Goal: Task Accomplishment & Management: Complete application form

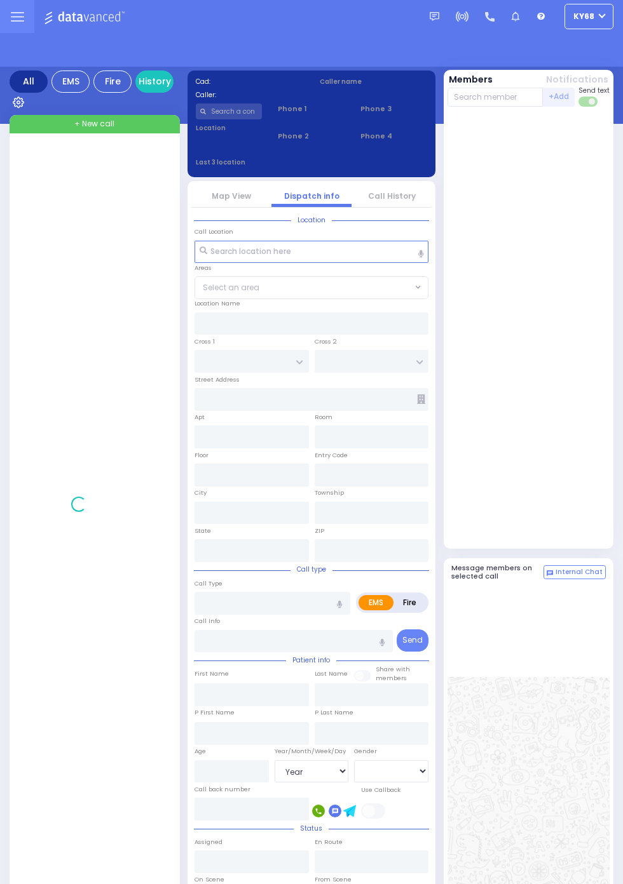
select select "Year"
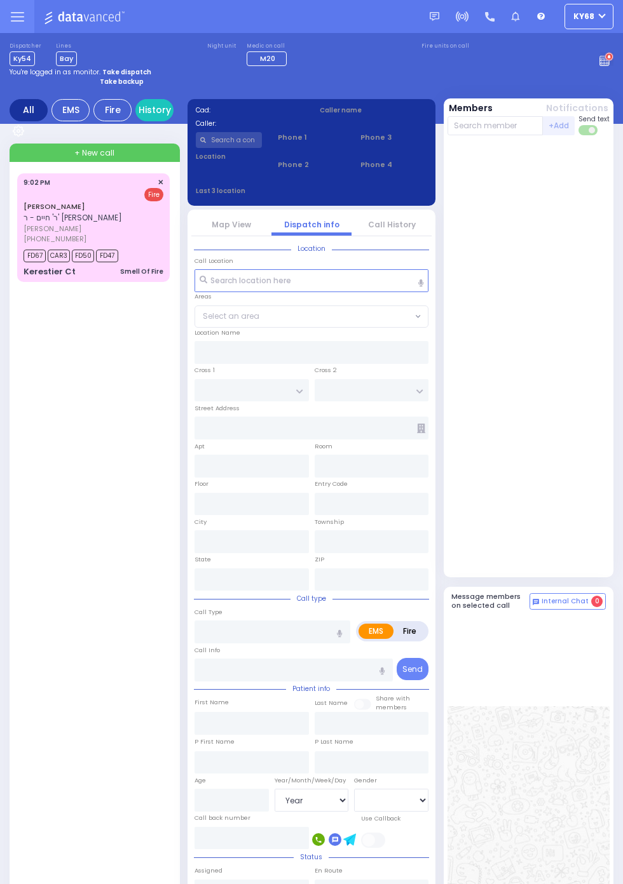
click at [607, 61] on rect at bounding box center [606, 60] width 1 height 1
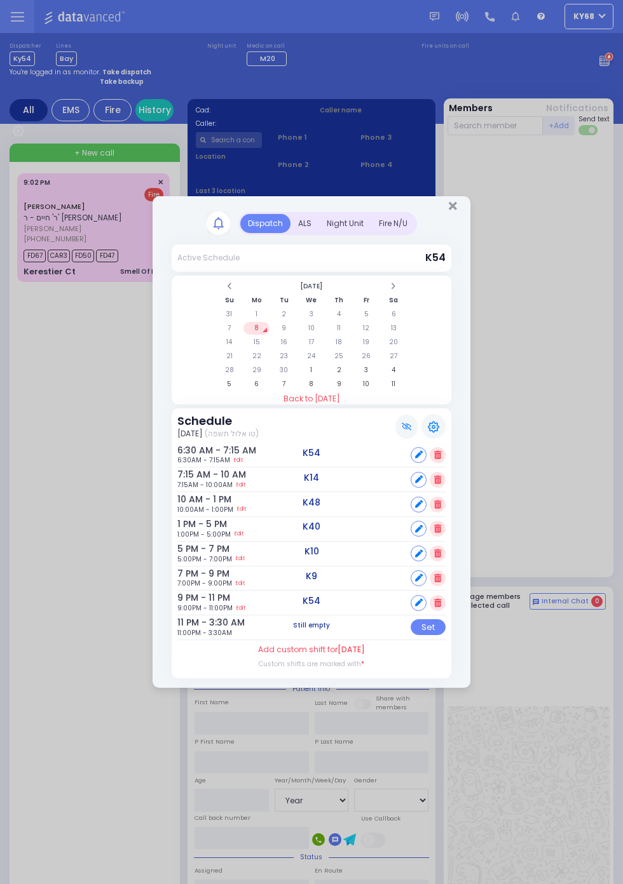
click at [319, 233] on div "ALS" at bounding box center [304, 223] width 29 height 19
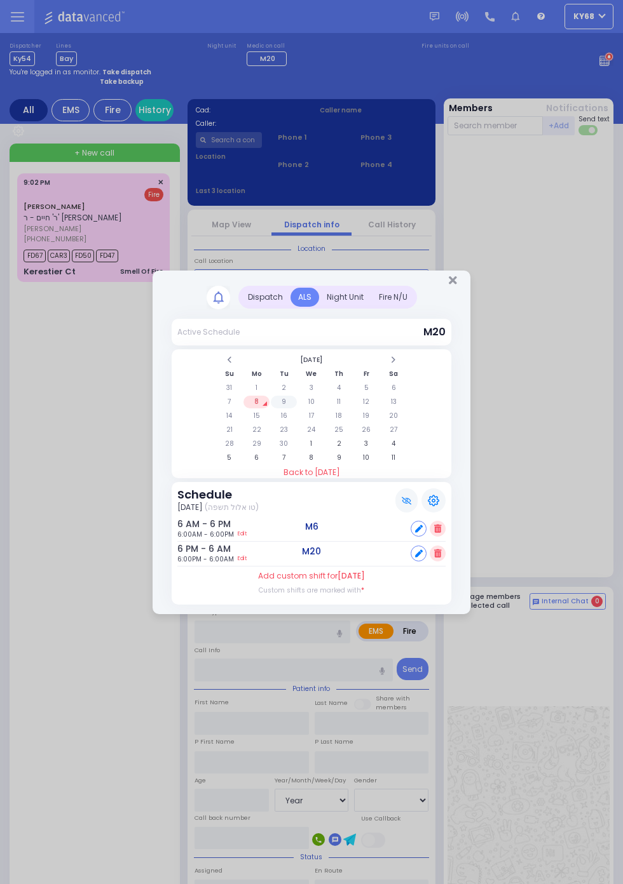
click at [297, 409] on td "9" at bounding box center [284, 402] width 26 height 13
click at [324, 409] on td "10" at bounding box center [311, 402] width 26 height 13
click at [352, 395] on td "4" at bounding box center [339, 388] width 26 height 13
click at [352, 409] on td "11" at bounding box center [339, 402] width 26 height 13
click at [365, 403] on td "12" at bounding box center [366, 402] width 26 height 13
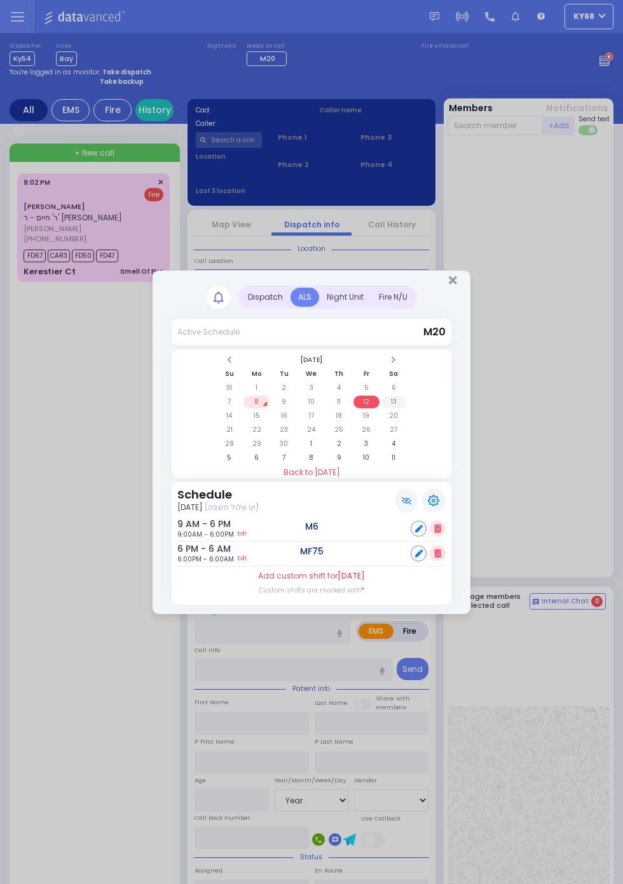
click at [391, 404] on td "13" at bounding box center [394, 402] width 26 height 13
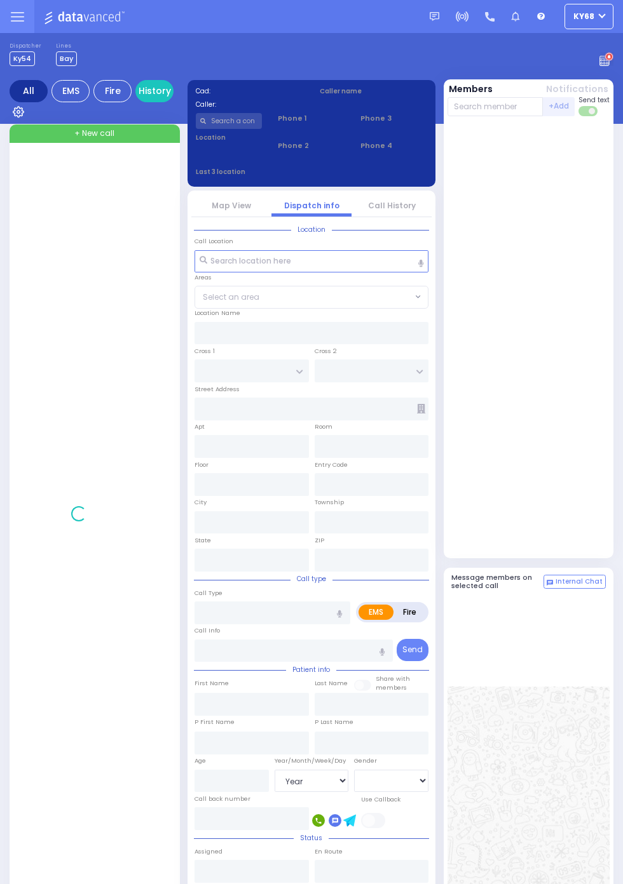
select select "Year"
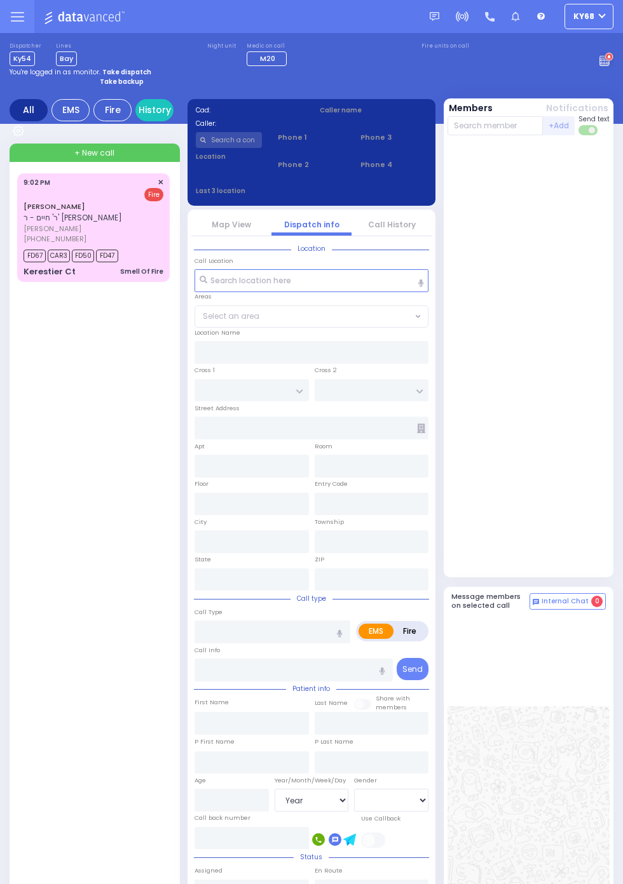
click at [613, 62] on circle at bounding box center [608, 57] width 9 height 9
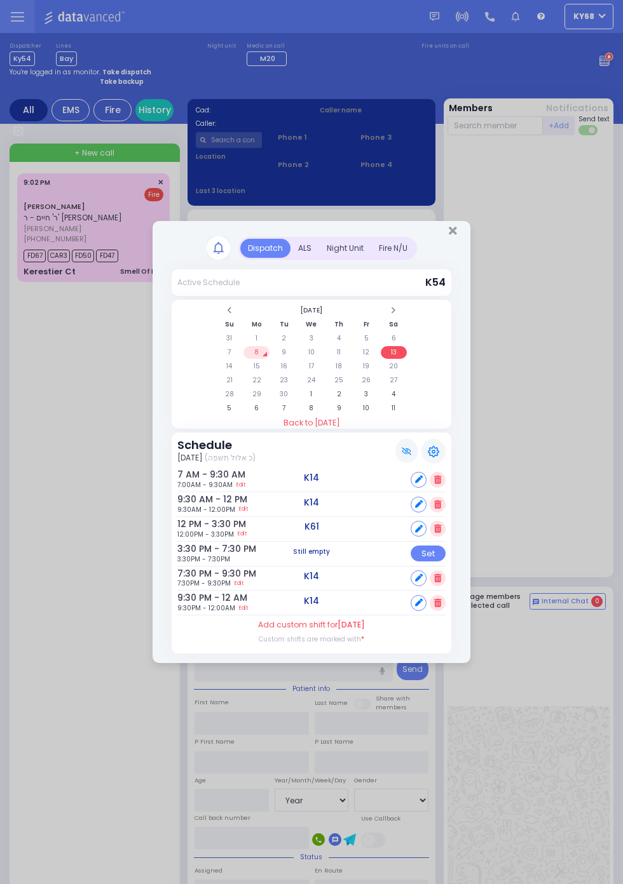
click at [303, 252] on div "ALS" at bounding box center [304, 248] width 29 height 19
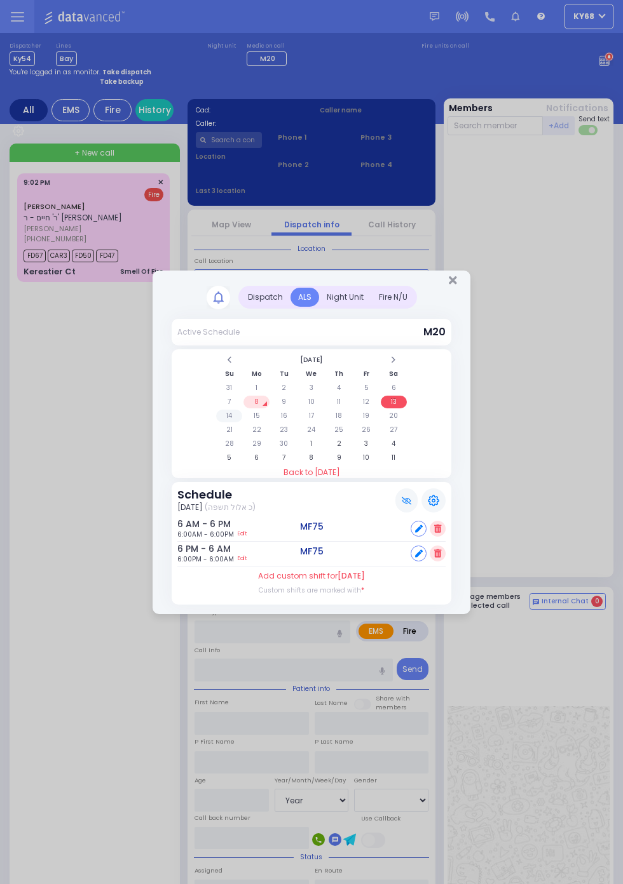
click at [232, 416] on td "14" at bounding box center [229, 416] width 26 height 13
click at [257, 413] on td "15" at bounding box center [256, 416] width 26 height 13
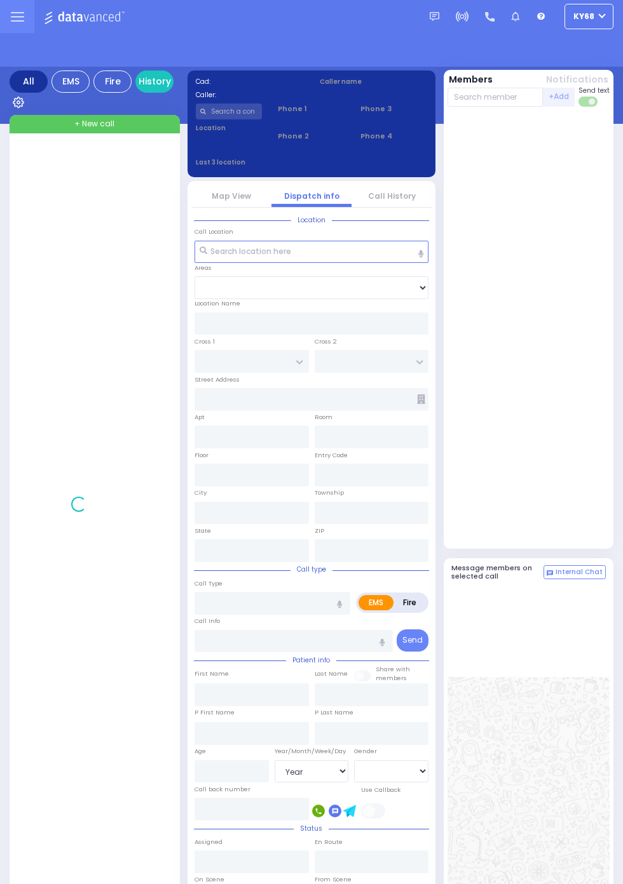
select select "Year"
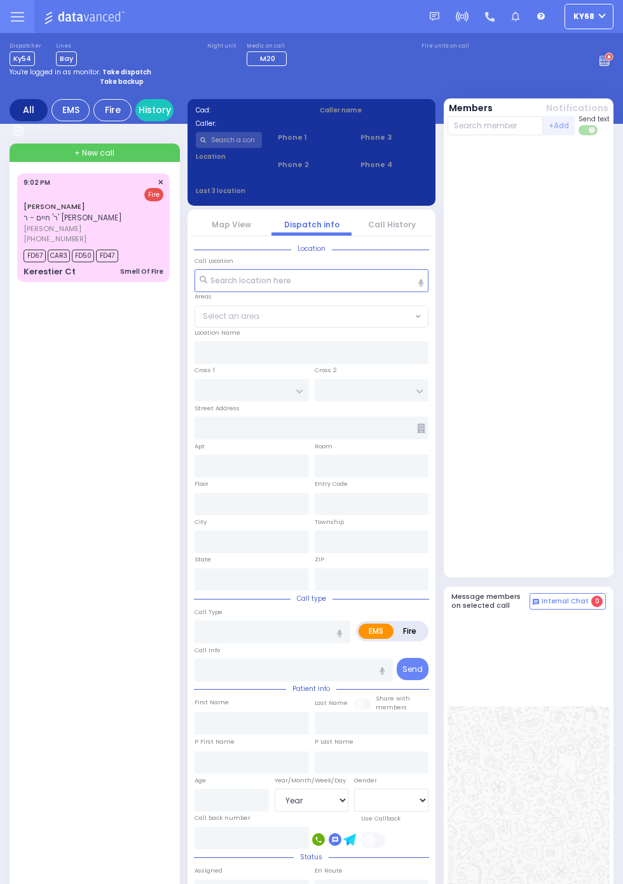
click at [613, 62] on circle at bounding box center [608, 57] width 9 height 9
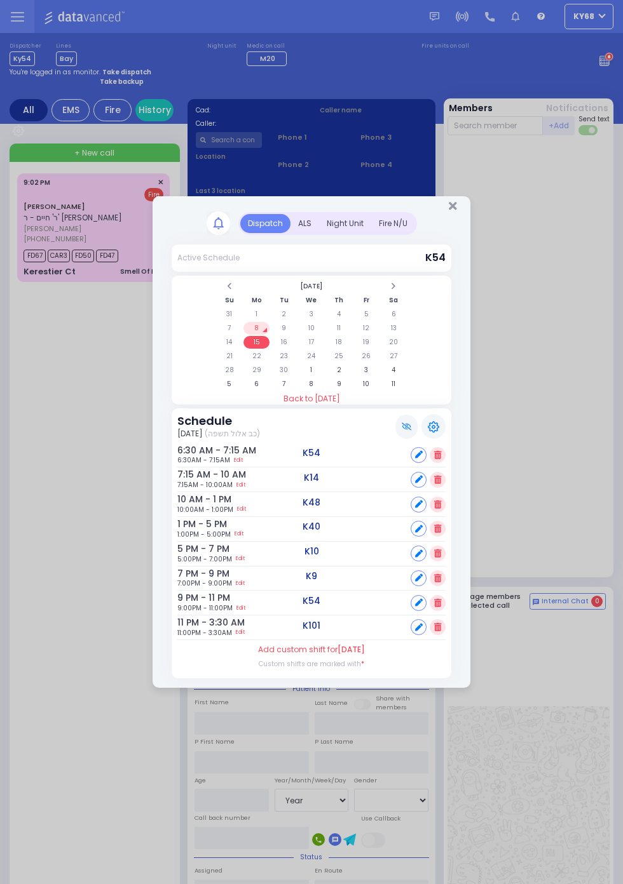
click at [257, 327] on td "8" at bounding box center [256, 328] width 26 height 13
click at [297, 335] on td "9" at bounding box center [284, 328] width 26 height 13
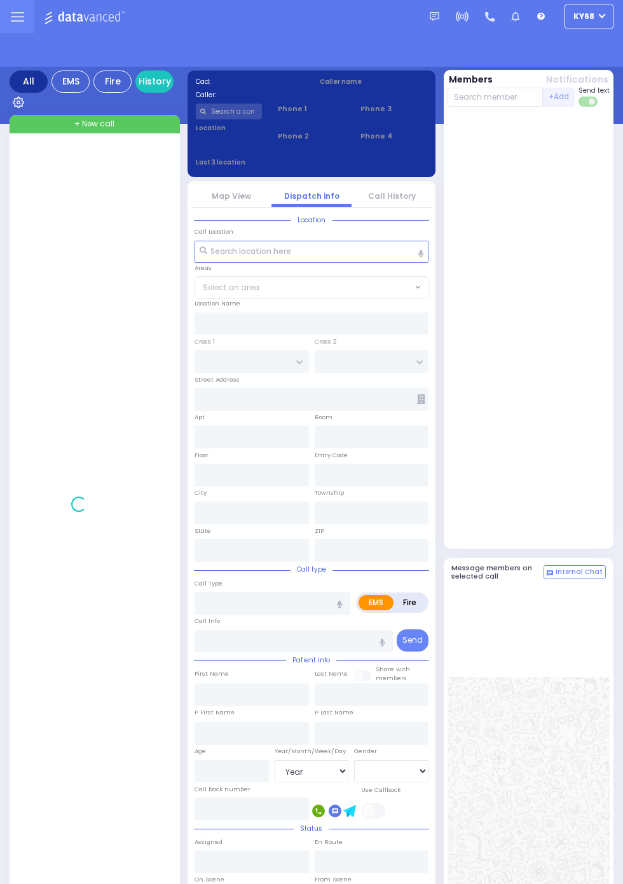
select select "Year"
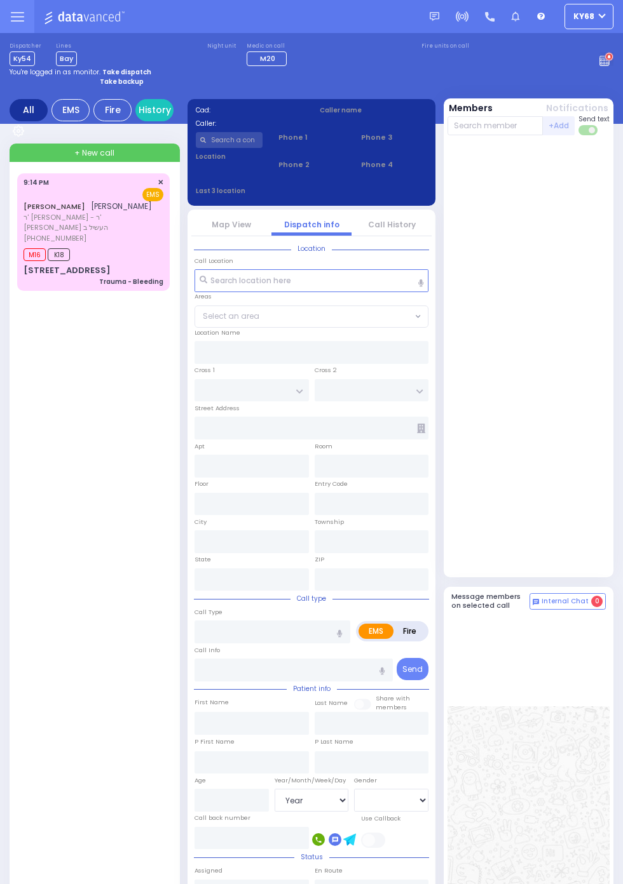
click at [613, 62] on circle at bounding box center [608, 57] width 9 height 9
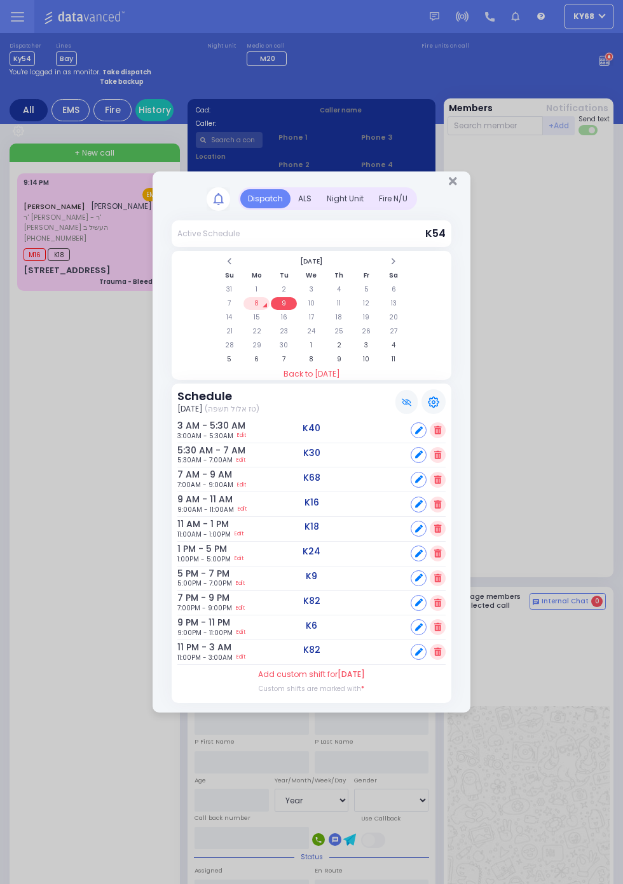
click at [305, 201] on div "ALS" at bounding box center [304, 198] width 29 height 19
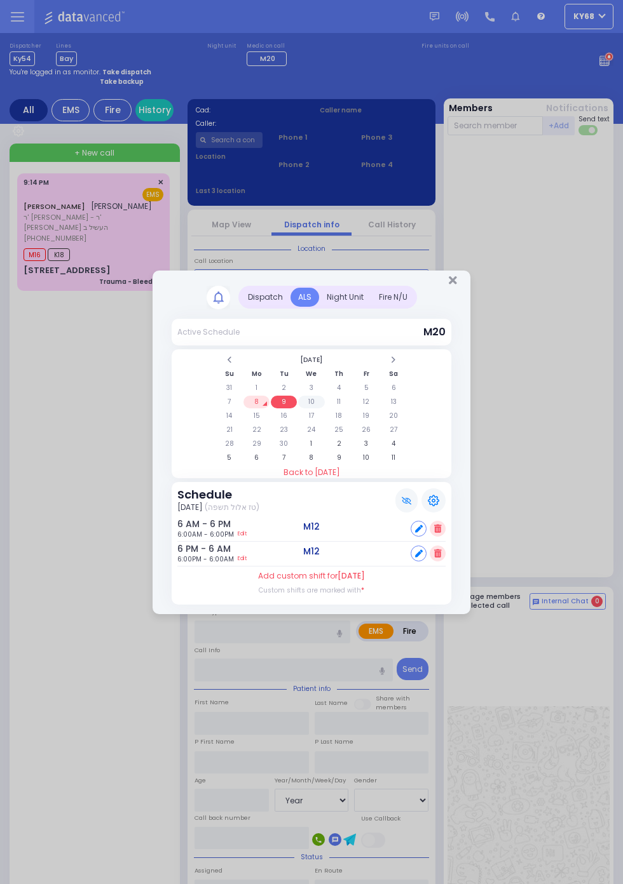
click at [324, 409] on td "10" at bounding box center [311, 402] width 26 height 13
click at [352, 409] on td "11" at bounding box center [339, 402] width 26 height 13
click at [366, 404] on td "12" at bounding box center [366, 402] width 26 height 13
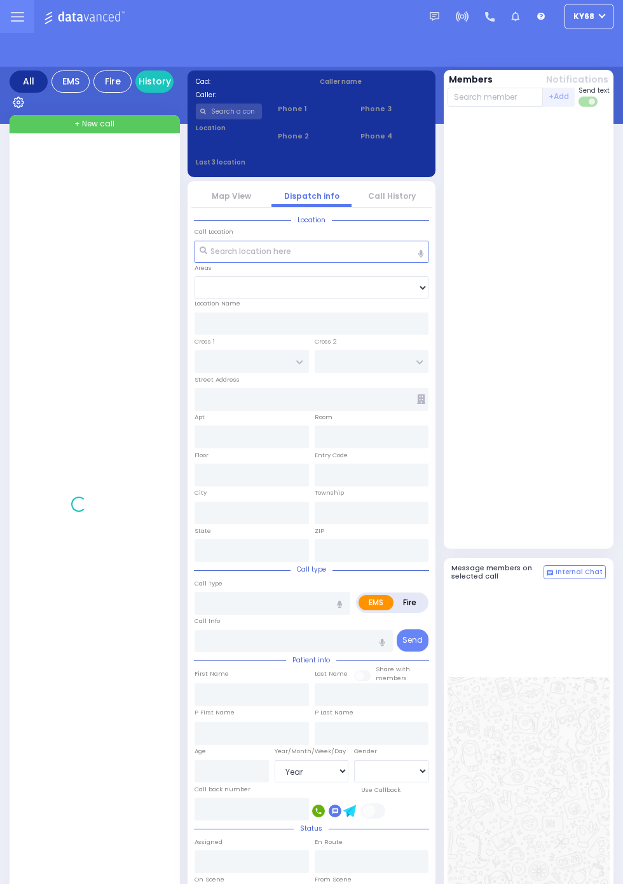
select select "Year"
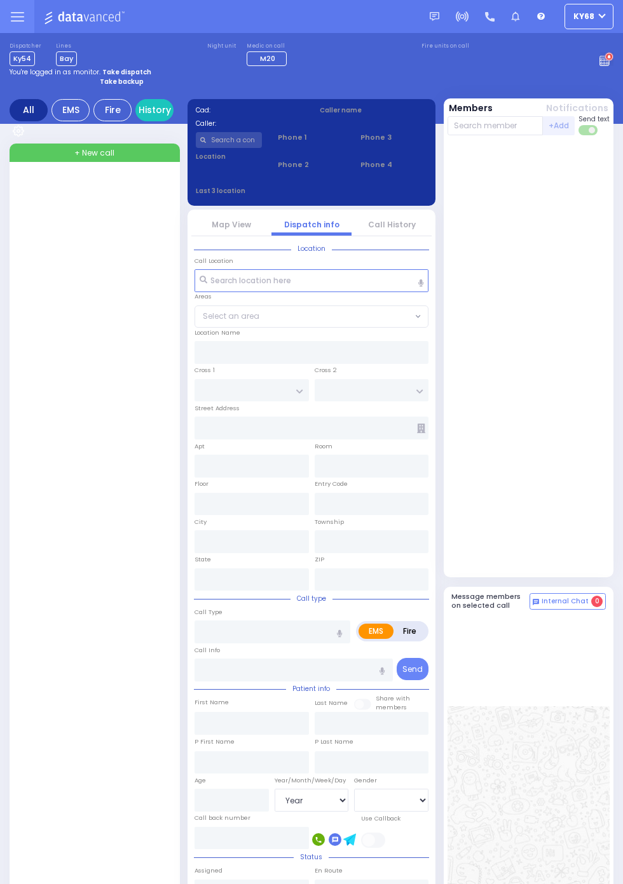
click at [613, 62] on circle at bounding box center [608, 57] width 9 height 9
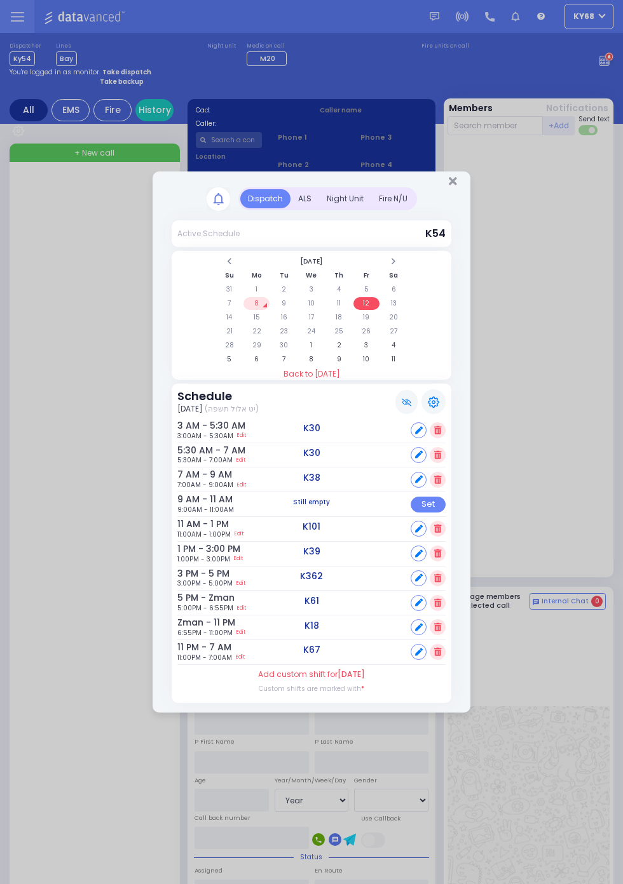
click at [371, 208] on div "Night Unit" at bounding box center [345, 198] width 52 height 19
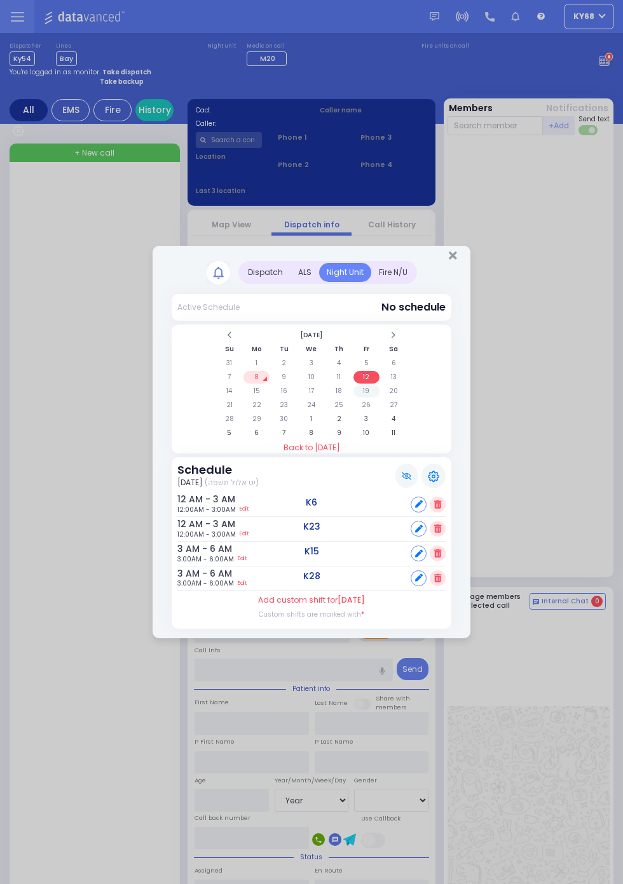
click at [379, 398] on td "19" at bounding box center [366, 391] width 26 height 13
click at [379, 384] on td "12" at bounding box center [366, 377] width 26 height 13
click at [365, 387] on td "19" at bounding box center [366, 391] width 26 height 13
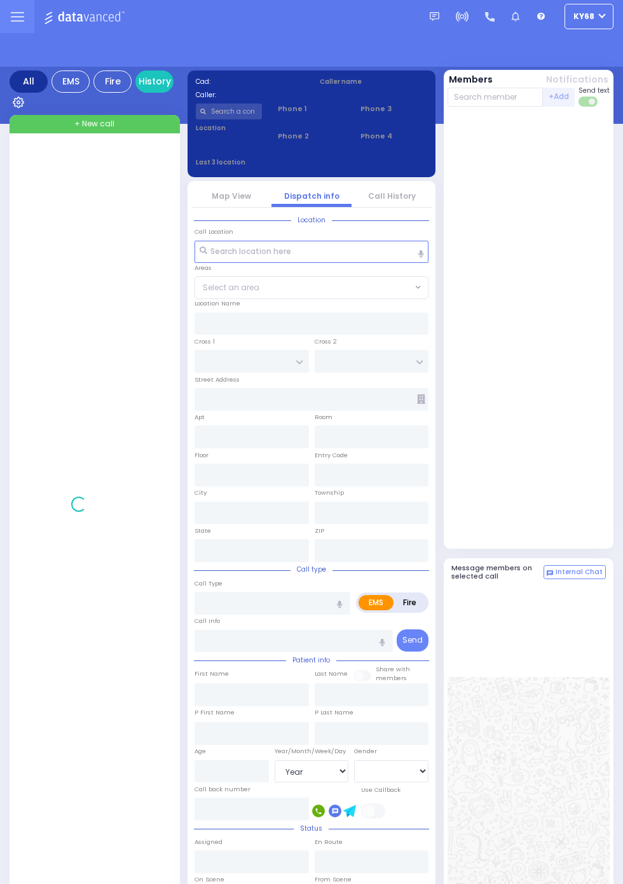
select select "Year"
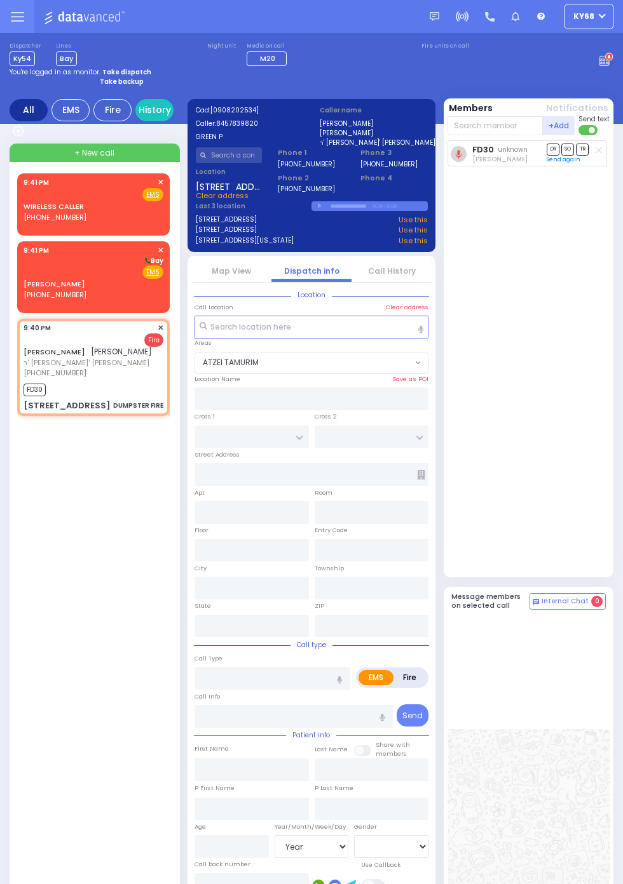
select select "ATZEI TAMURIM"
type input "KRAKOW BLVD"
type input "CHERNOBYL COURT"
type input "[STREET_ADDRESS]"
type input "201"
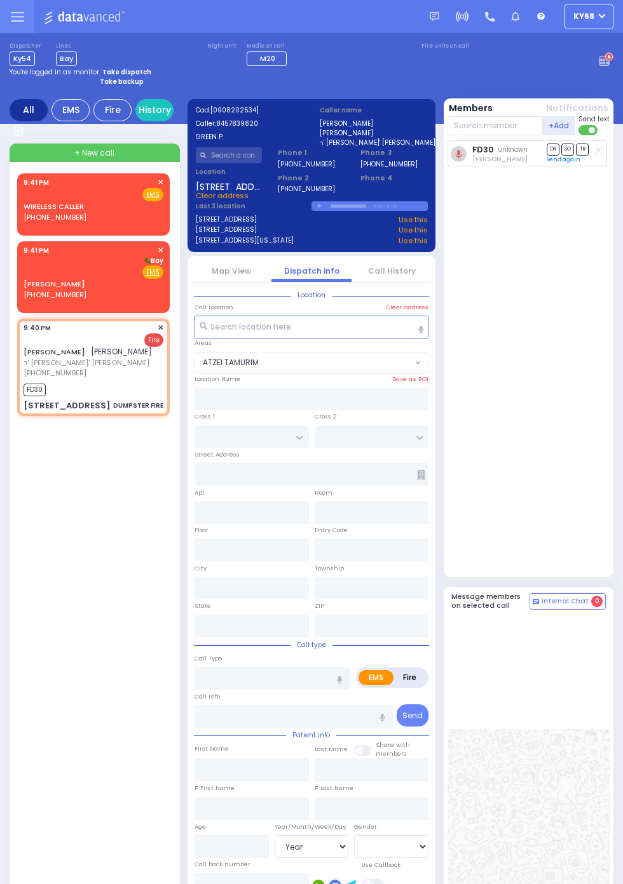
type input "Monroe"
type input "New York"
type input "10950"
type input "DUMPSTER FIRE"
radio input "false"
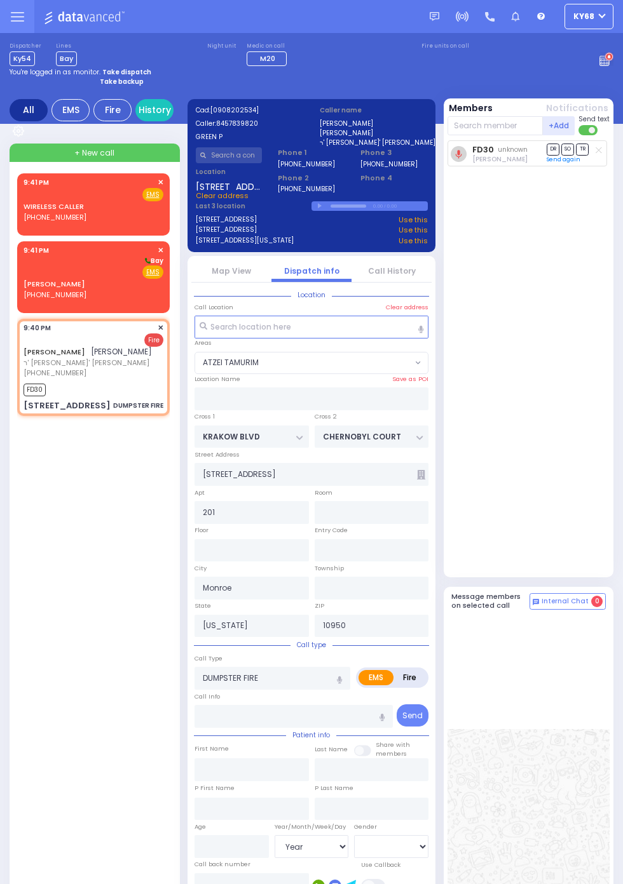
radio input "true"
type input "JOEL"
type input "GREEN"
select select
type input "21:40"
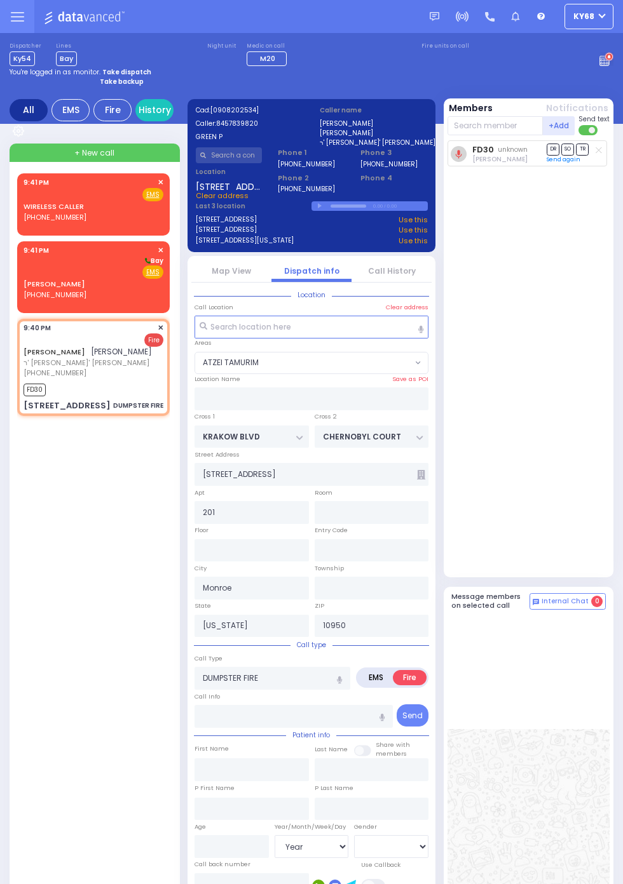
type input "21:41"
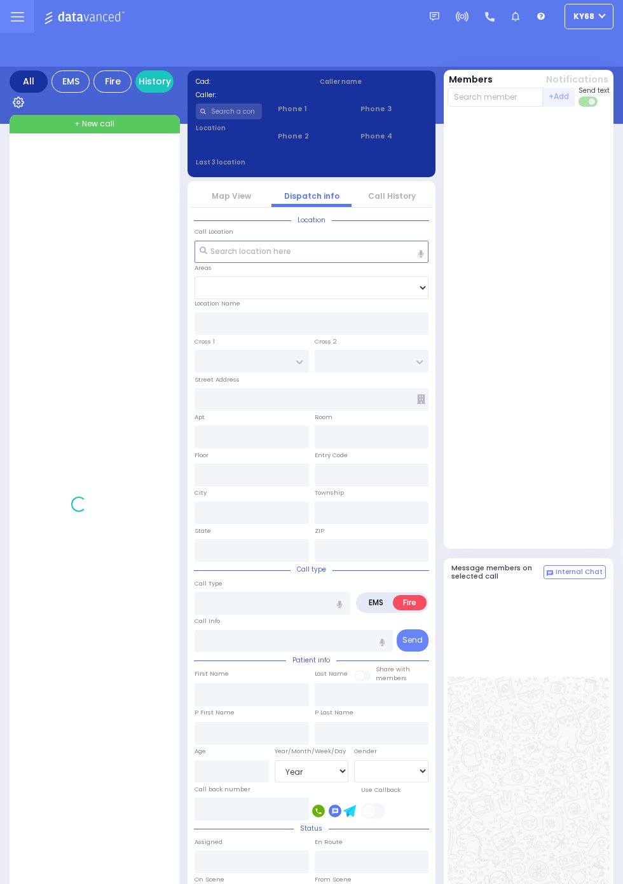
select select "Year"
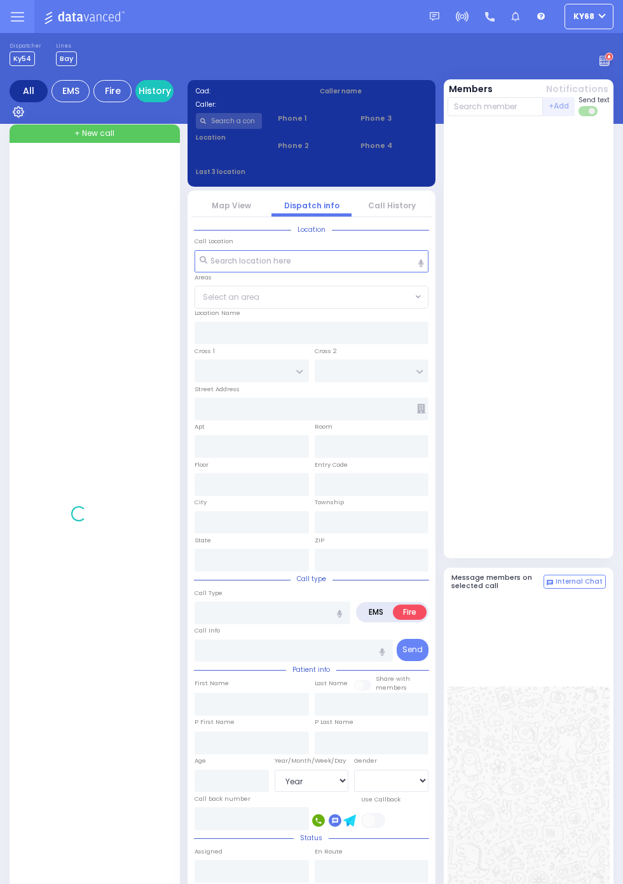
select select "Year"
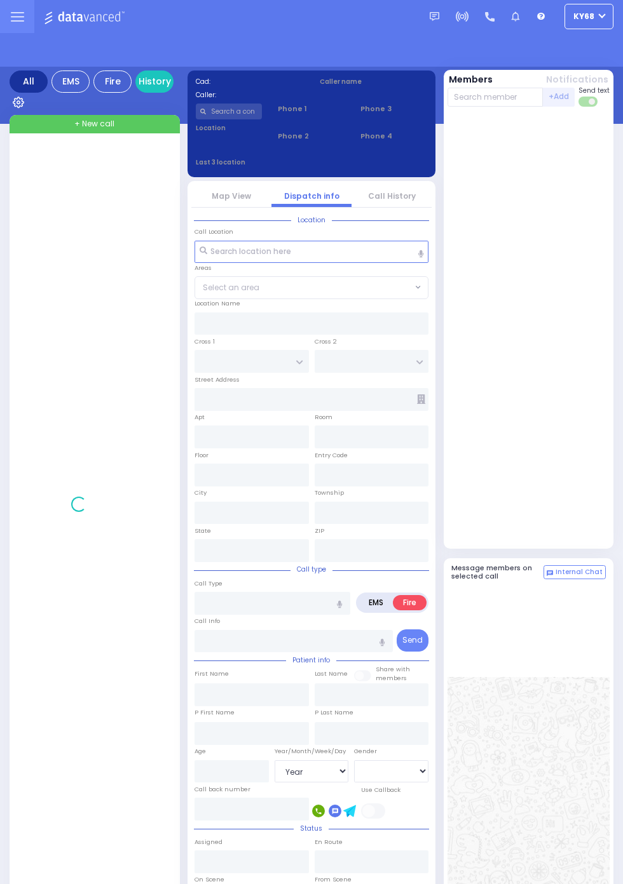
select select "Year"
